Goal: Task Accomplishment & Management: Manage account settings

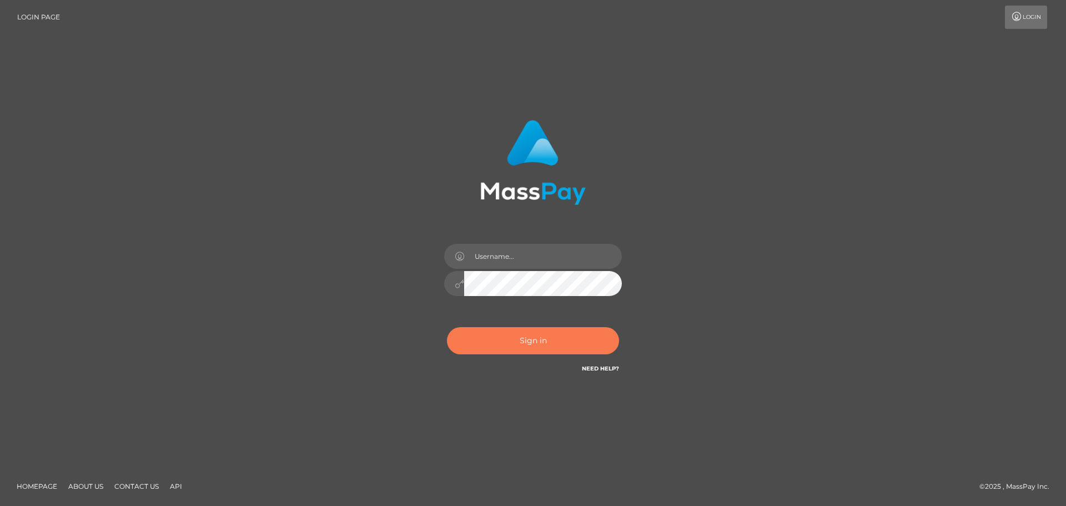
click at [509, 344] on button "Sign in" at bounding box center [533, 340] width 172 height 27
type input "hello.feetfinder"
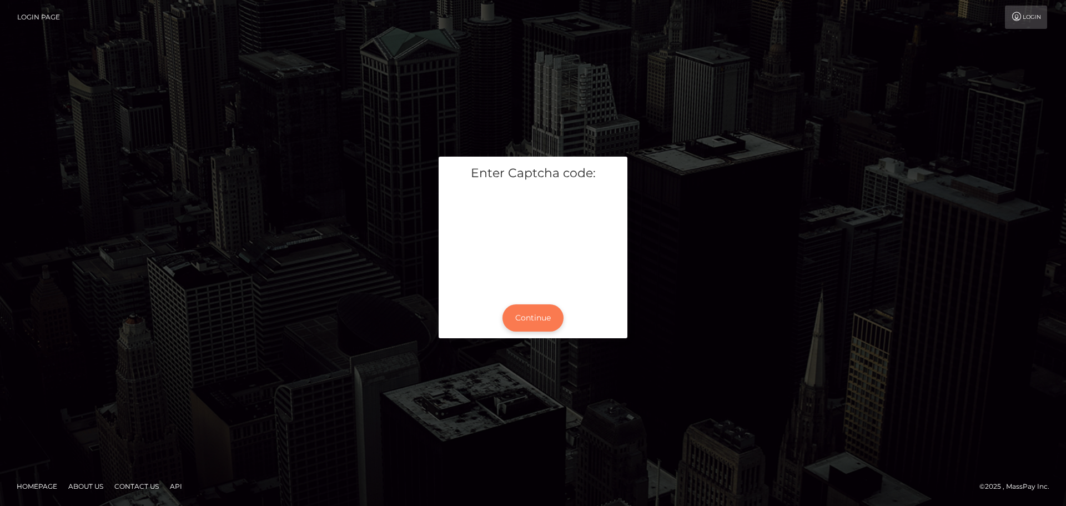
click at [538, 320] on button "Continue" at bounding box center [533, 317] width 61 height 27
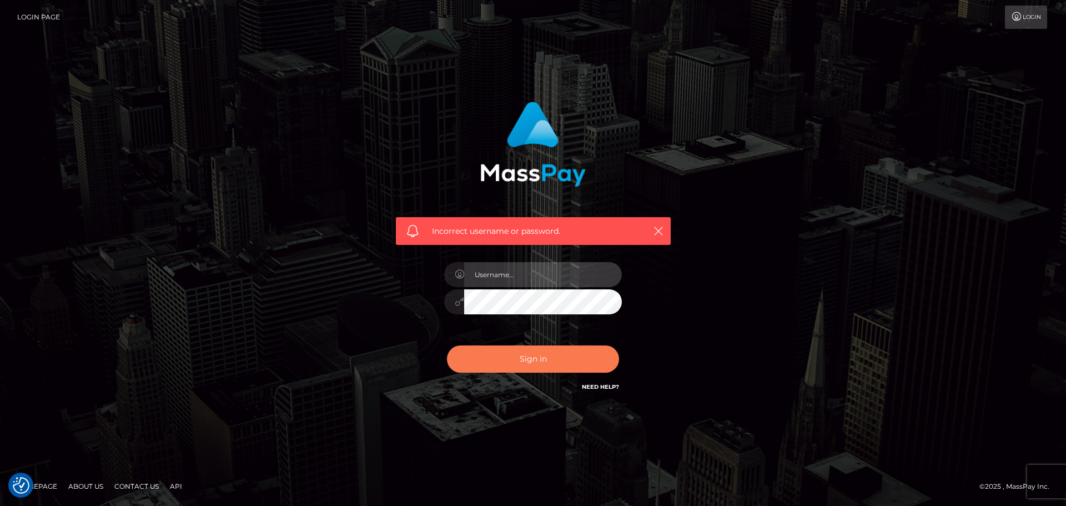
type input "hello.feetfinder"
click at [544, 349] on button "Sign in" at bounding box center [533, 358] width 172 height 27
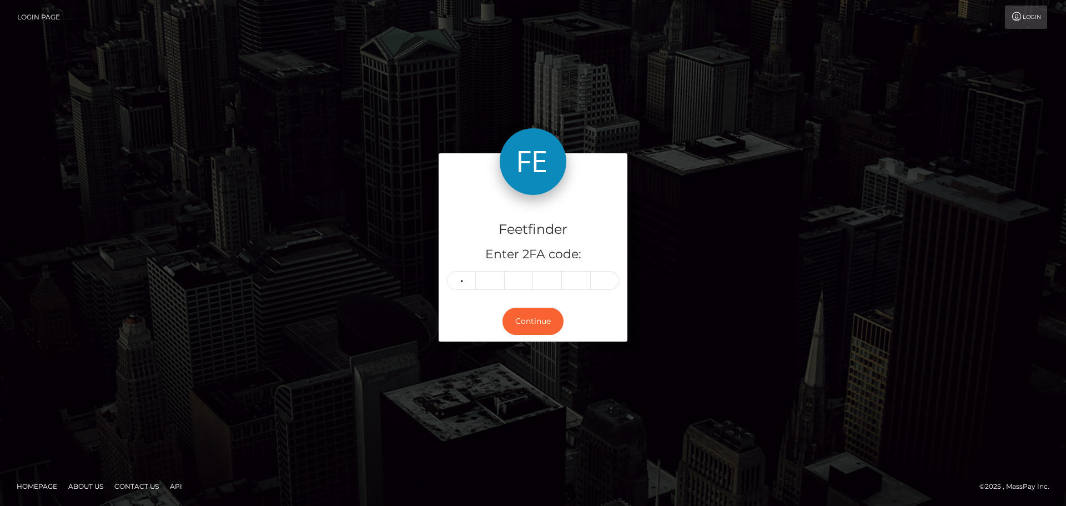
type input "8"
type input "6"
type input "9"
type input "5"
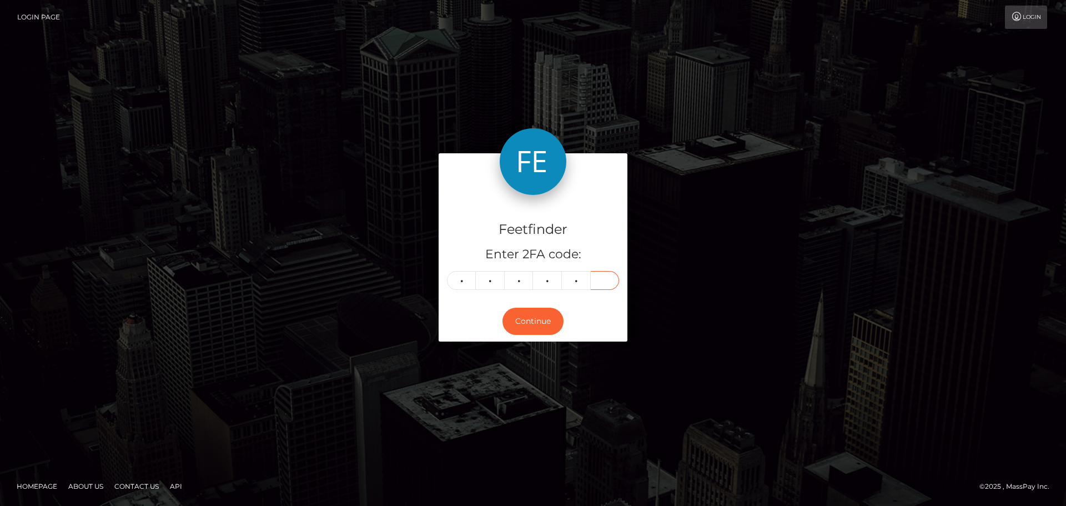
type input "1"
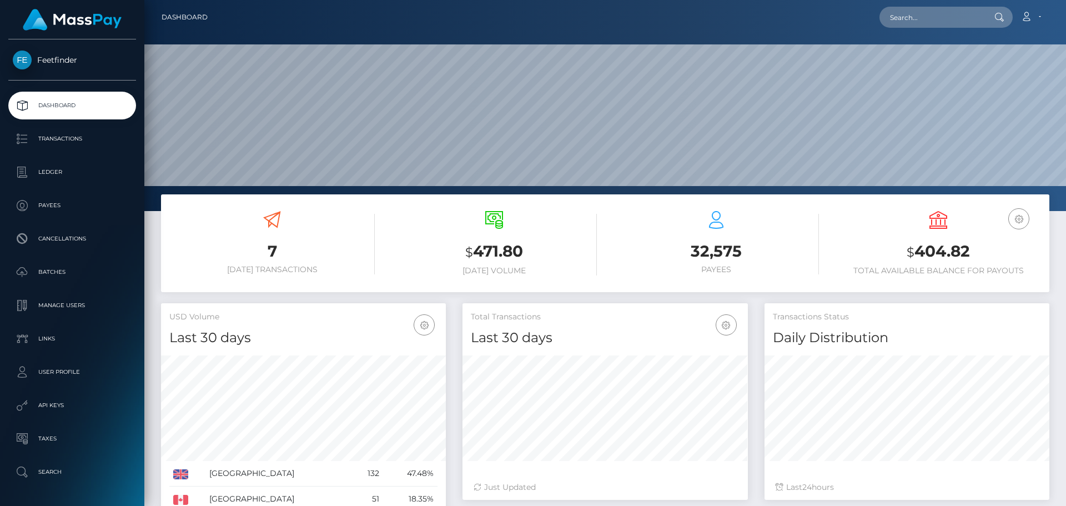
scroll to position [197, 285]
